Goal: Transaction & Acquisition: Purchase product/service

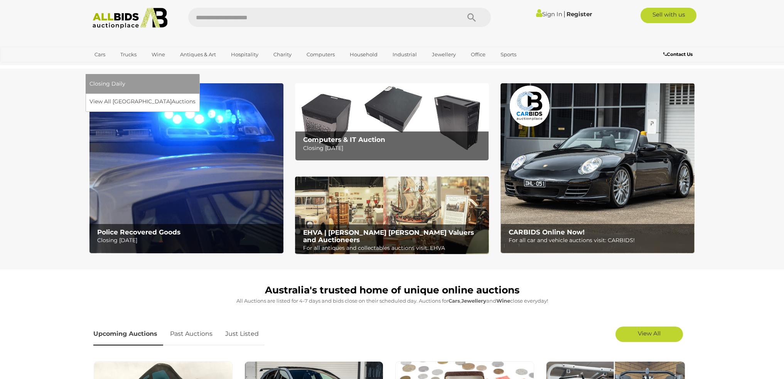
click at [154, 61] on link "[GEOGRAPHIC_DATA]" at bounding box center [121, 67] width 65 height 13
click at [199, 95] on div "Closing Daily View All Sydney Auctions" at bounding box center [143, 92] width 114 height 37
click at [200, 96] on link "View All Sydney Auctions" at bounding box center [144, 102] width 111 height 12
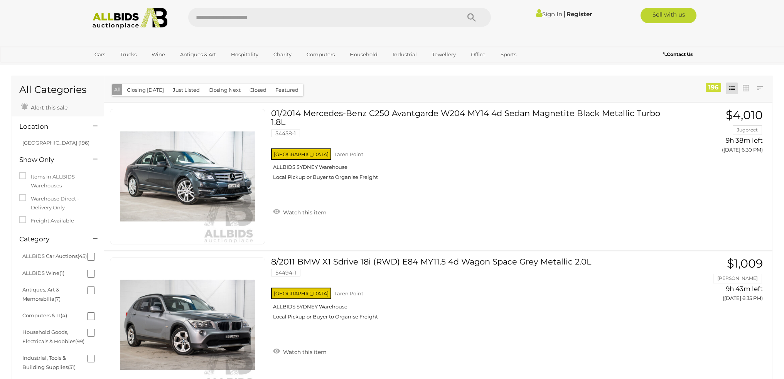
click at [259, 15] on input "text" at bounding box center [320, 17] width 264 height 19
type input "*******"
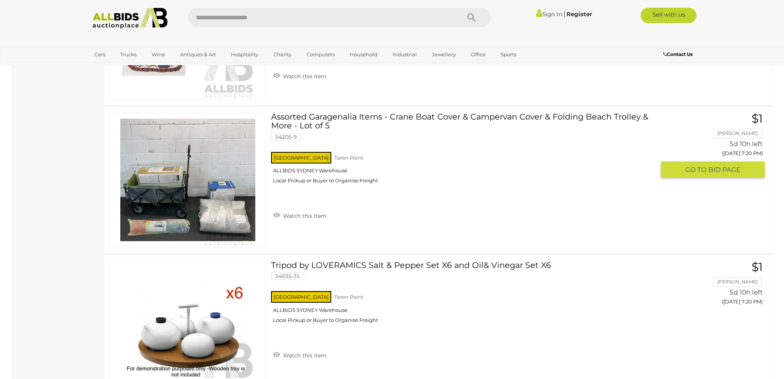
scroll to position [3926, 0]
